Goal: Task Accomplishment & Management: Complete application form

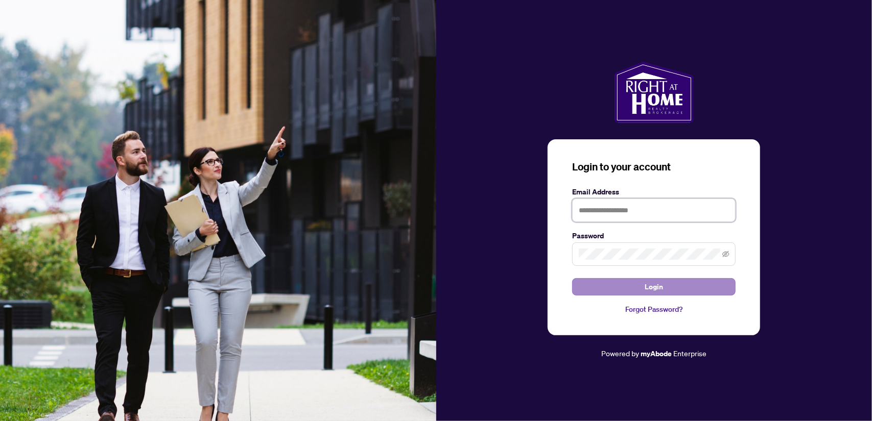
type input "**********"
click at [675, 286] on button "Login" at bounding box center [653, 286] width 163 height 17
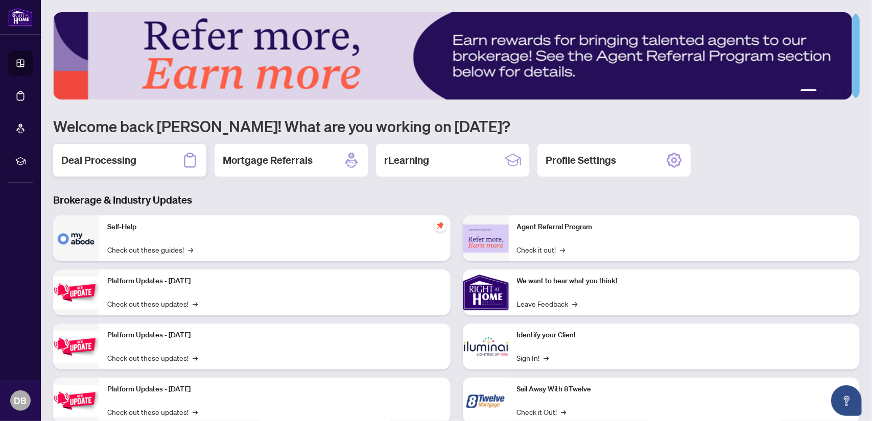
click at [134, 160] on div "Deal Processing" at bounding box center [129, 160] width 153 height 33
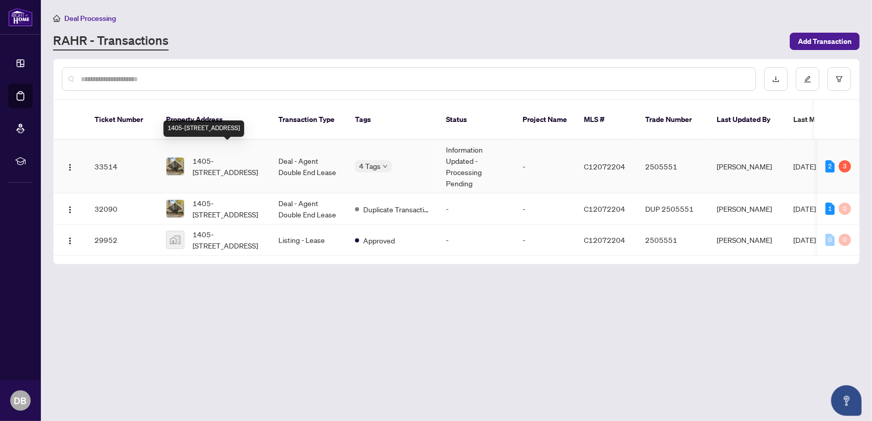
click at [248, 155] on span "1405-[STREET_ADDRESS]" at bounding box center [227, 166] width 69 height 22
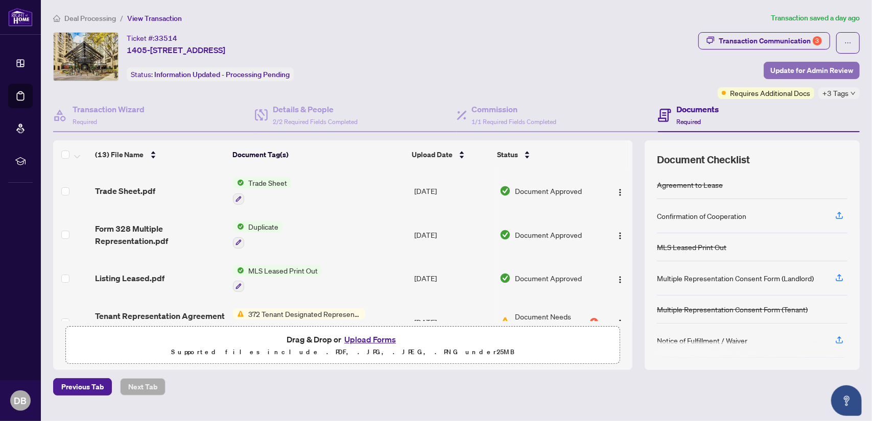
click at [799, 71] on span "Update for Admin Review" at bounding box center [811, 70] width 83 height 16
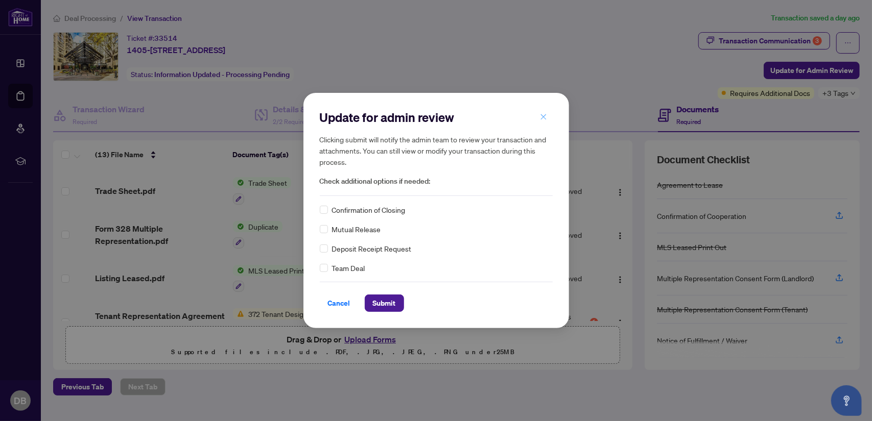
click at [544, 112] on span "button" at bounding box center [543, 117] width 7 height 16
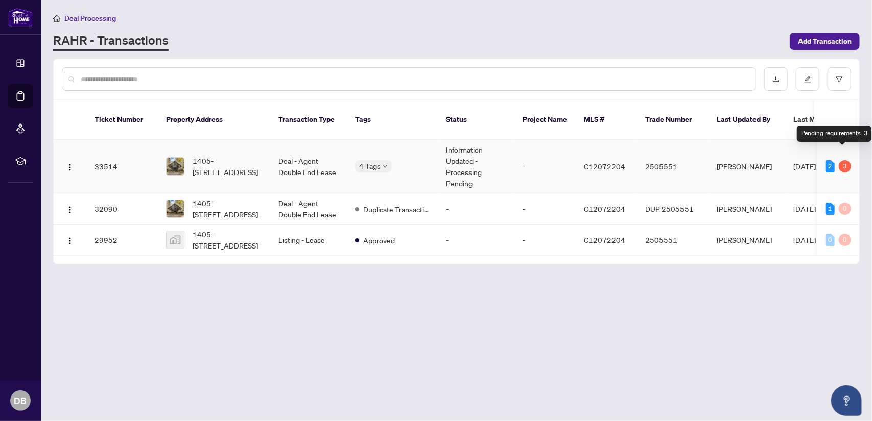
click at [841, 160] on div "3" at bounding box center [845, 166] width 12 height 12
click at [825, 160] on div "2" at bounding box center [829, 166] width 9 height 12
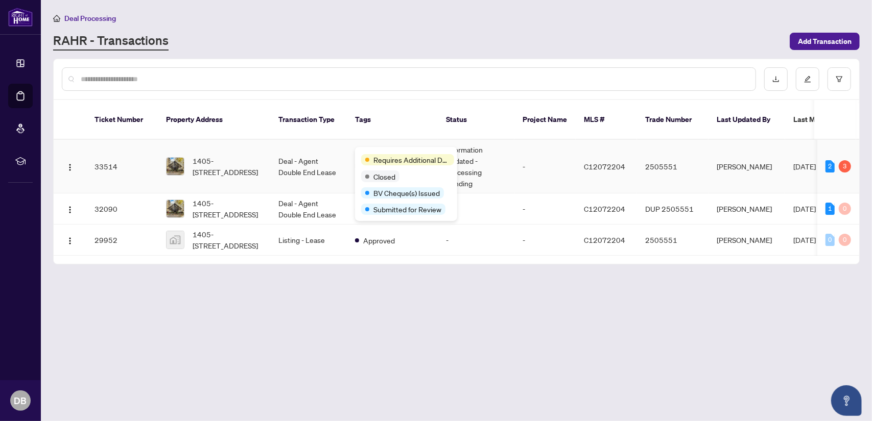
click at [385, 156] on body "Dashboard Deal Processing Mortgage Referrals rLearning DB [PERSON_NAME] [PERSON…" at bounding box center [436, 210] width 872 height 421
click at [303, 155] on td "Deal - Agent Double End Lease" at bounding box center [308, 167] width 77 height 54
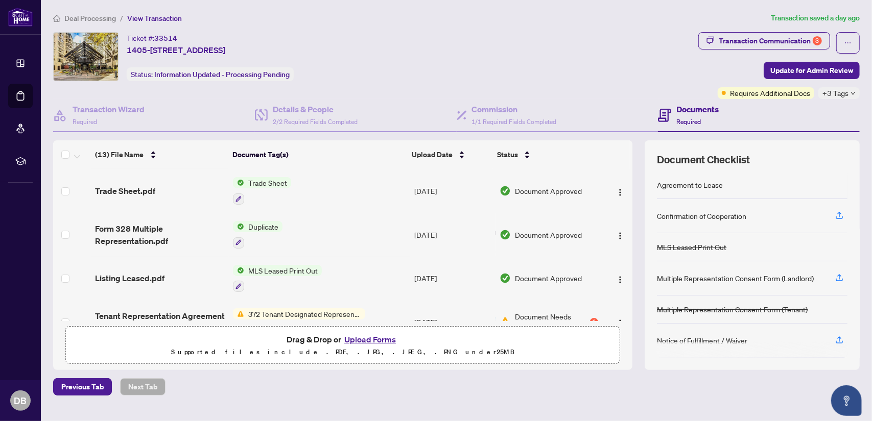
click at [689, 118] on span "Required" at bounding box center [688, 122] width 25 height 8
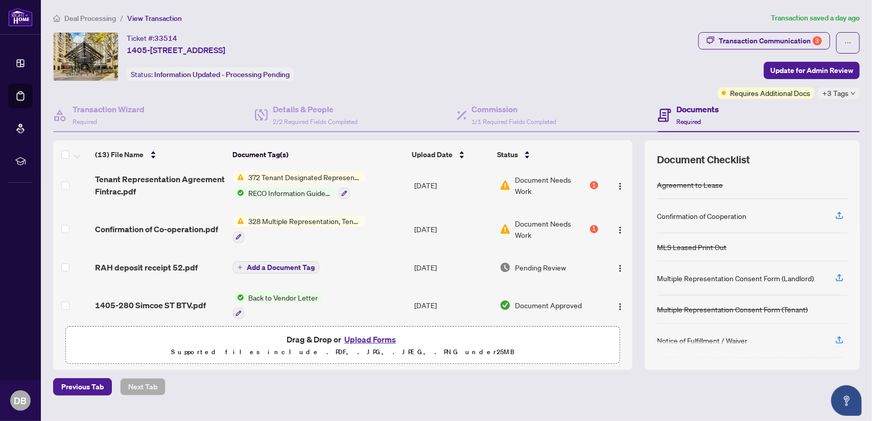
scroll to position [204, 0]
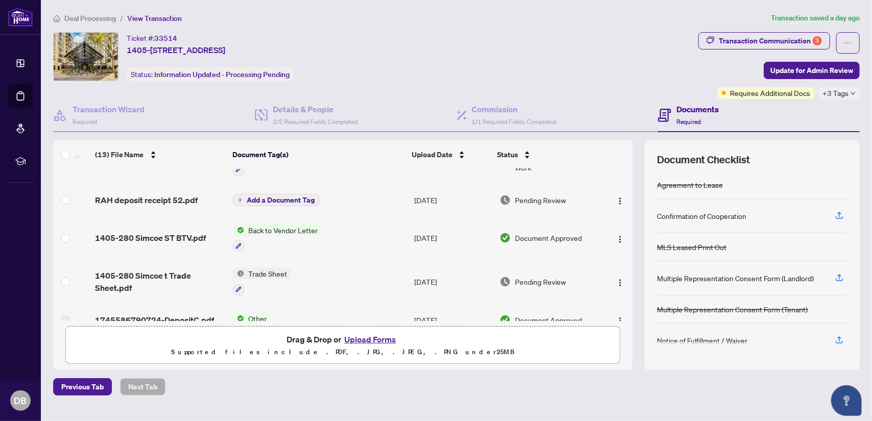
click at [380, 338] on button "Upload Forms" at bounding box center [370, 339] width 58 height 13
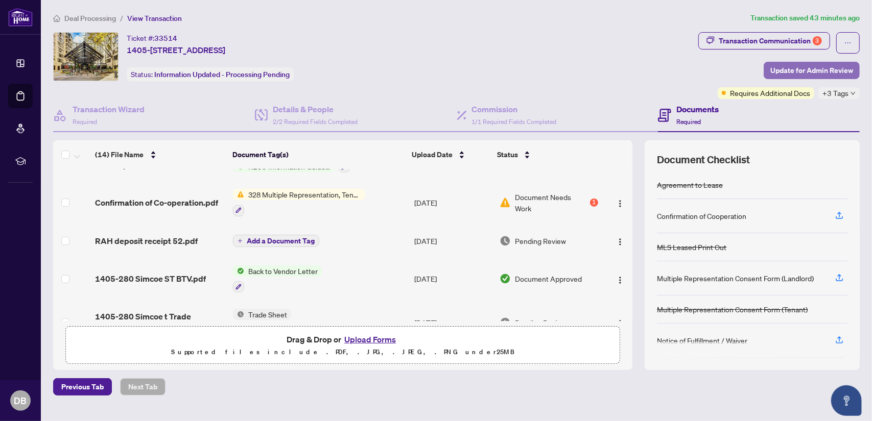
click at [793, 70] on span "Update for Admin Review" at bounding box center [811, 70] width 83 height 16
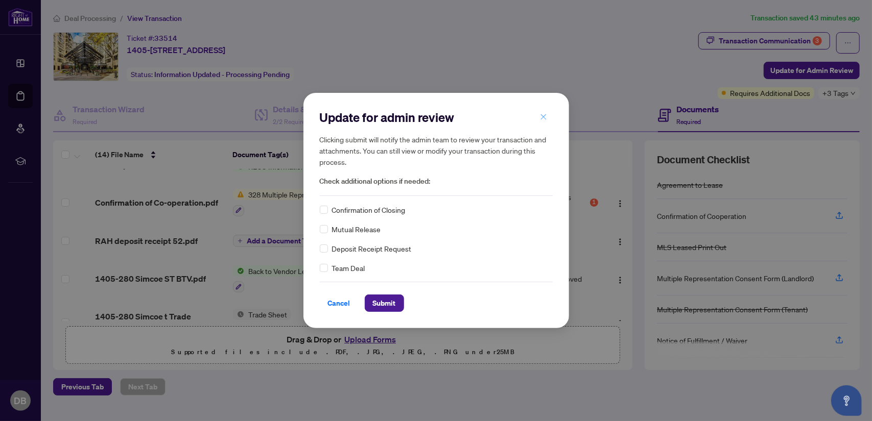
click at [549, 111] on button "button" at bounding box center [543, 116] width 20 height 17
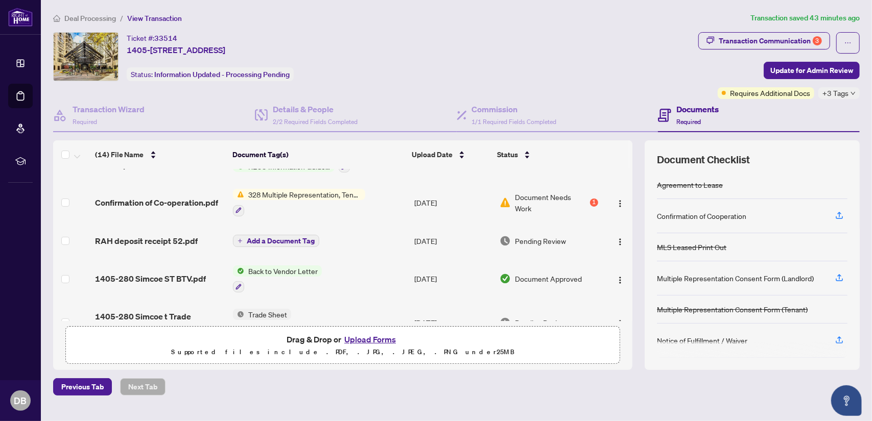
click at [382, 338] on button "Upload Forms" at bounding box center [370, 339] width 58 height 13
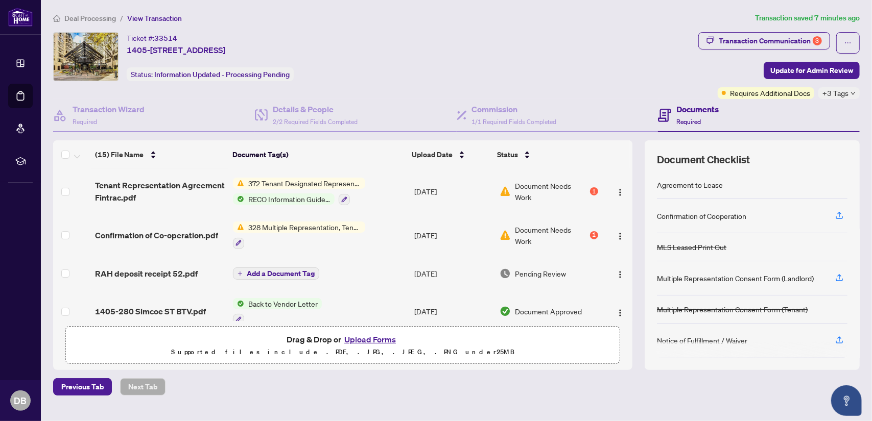
click at [375, 334] on button "Upload Forms" at bounding box center [370, 339] width 58 height 13
